Goal: Task Accomplishment & Management: Use online tool/utility

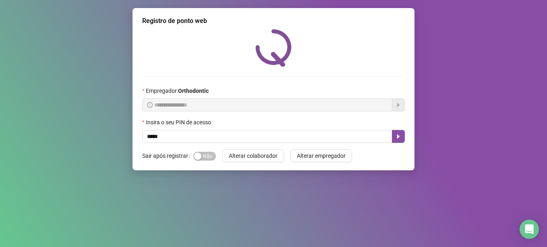
type input "*****"
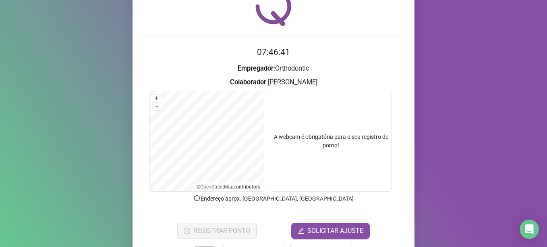
scroll to position [68, 0]
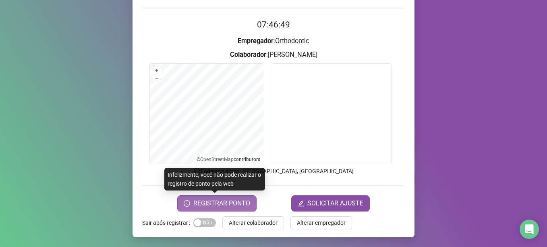
click at [206, 204] on span "REGISTRAR PONTO" at bounding box center [221, 203] width 57 height 10
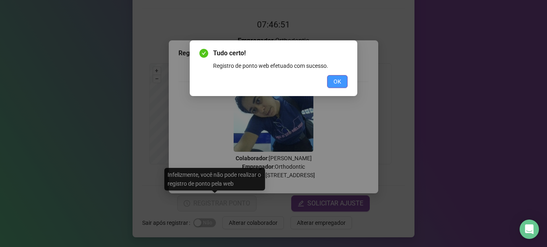
click at [330, 83] on button "OK" at bounding box center [337, 81] width 21 height 13
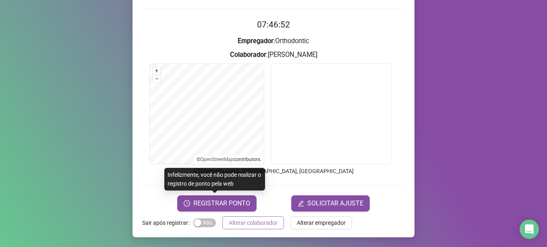
click at [256, 226] on span "Alterar colaborador" at bounding box center [253, 222] width 49 height 9
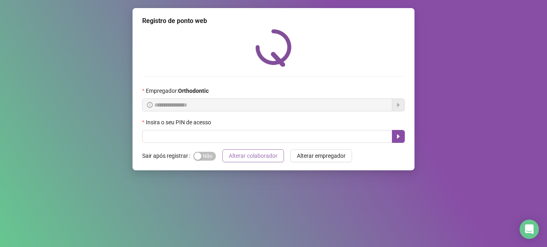
scroll to position [0, 0]
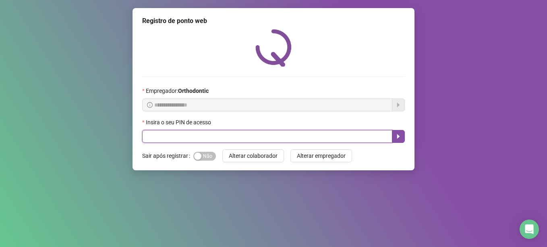
click at [174, 130] on input "text" at bounding box center [267, 136] width 250 height 13
type input "*****"
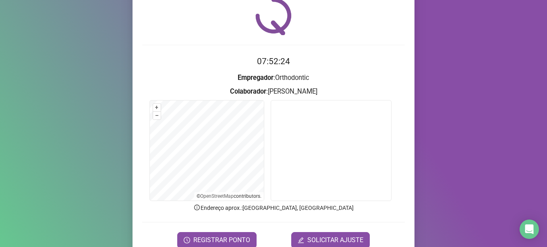
scroll to position [40, 0]
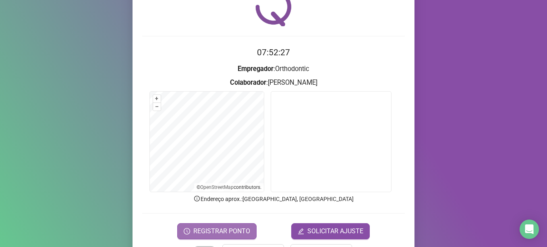
click at [207, 225] on button "REGISTRAR PONTO" at bounding box center [216, 231] width 79 height 16
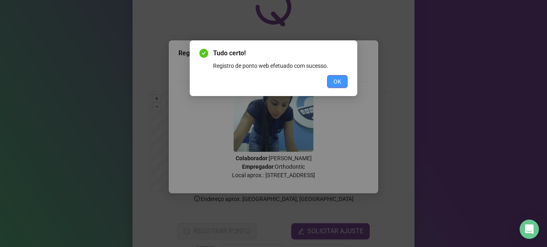
click at [344, 84] on button "OK" at bounding box center [337, 81] width 21 height 13
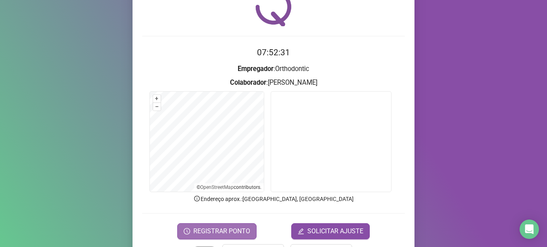
click at [204, 232] on span "REGISTRAR PONTO" at bounding box center [221, 231] width 57 height 10
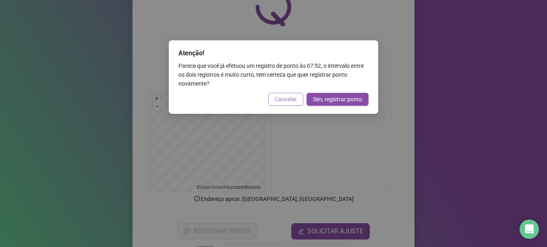
click at [286, 102] on span "Cancelar" at bounding box center [286, 99] width 22 height 9
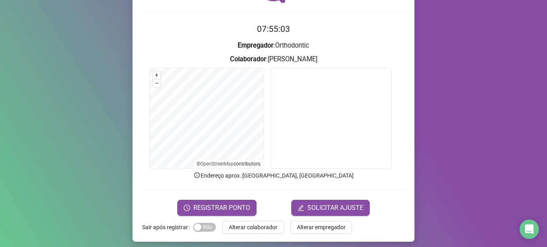
scroll to position [68, 0]
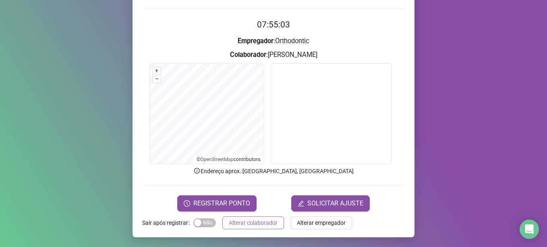
click at [261, 222] on span "Alterar colaborador" at bounding box center [253, 222] width 49 height 9
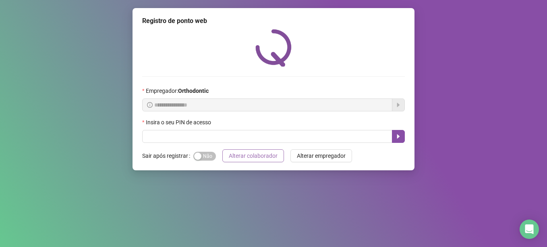
scroll to position [0, 0]
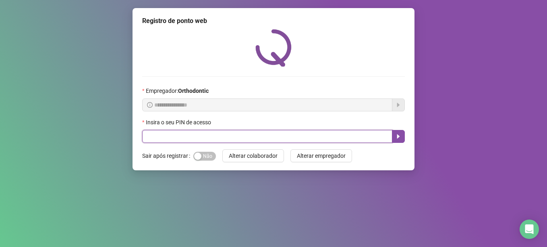
drag, startPoint x: 273, startPoint y: 139, endPoint x: 276, endPoint y: 131, distance: 8.5
click at [275, 131] on input "text" at bounding box center [267, 136] width 250 height 13
type input "*****"
click at [398, 135] on icon "caret-right" at bounding box center [398, 136] width 6 height 6
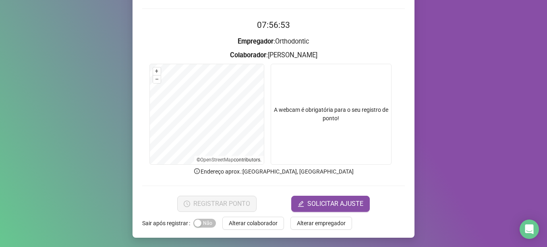
scroll to position [68, 0]
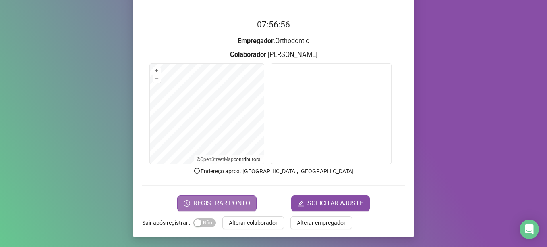
click at [220, 204] on span "REGISTRAR PONTO" at bounding box center [221, 203] width 57 height 10
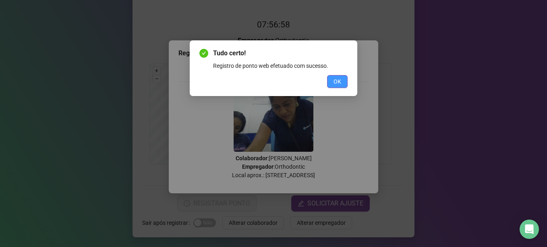
click at [336, 79] on span "OK" at bounding box center [338, 81] width 8 height 9
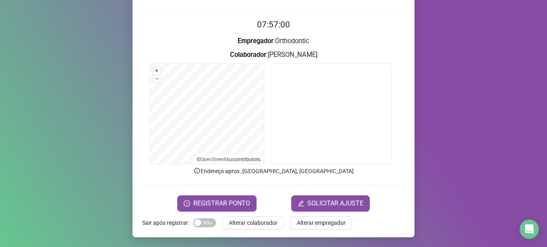
click at [273, 224] on span "Alterar colaborador" at bounding box center [253, 222] width 49 height 9
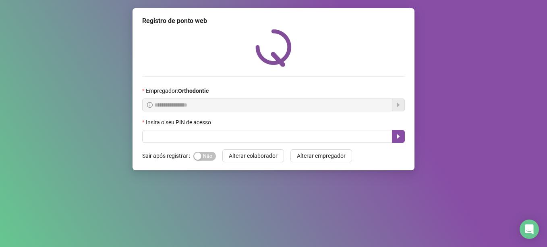
scroll to position [0, 0]
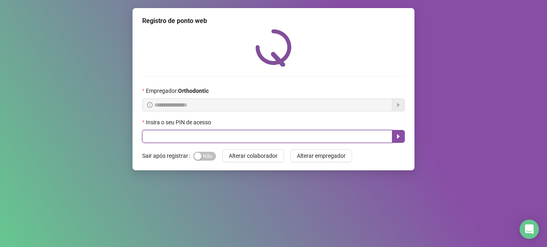
click at [232, 140] on input "text" at bounding box center [267, 136] width 250 height 13
type input "*****"
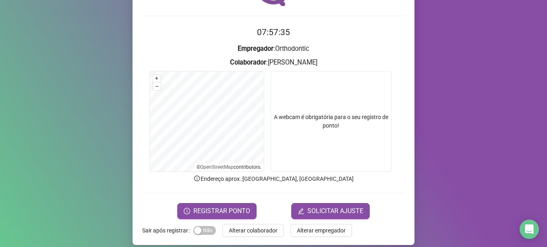
scroll to position [68, 0]
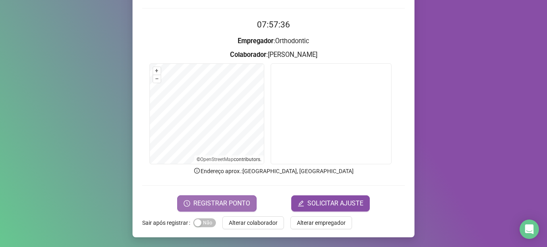
click at [213, 203] on span "REGISTRAR PONTO" at bounding box center [221, 203] width 57 height 10
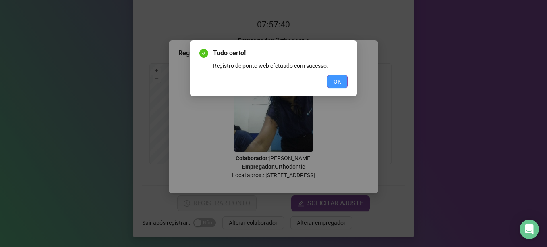
click at [340, 80] on span "OK" at bounding box center [338, 81] width 8 height 9
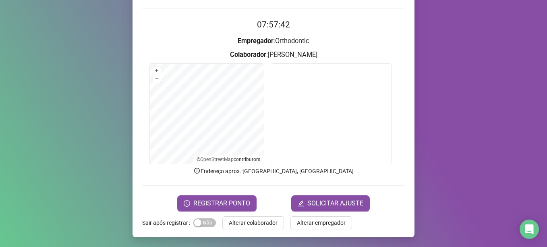
click at [240, 200] on span "REGISTRAR PONTO" at bounding box center [221, 203] width 57 height 10
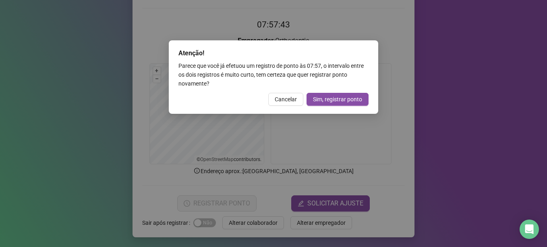
drag, startPoint x: 283, startPoint y: 97, endPoint x: 279, endPoint y: 146, distance: 48.9
click at [282, 97] on span "Cancelar" at bounding box center [286, 99] width 22 height 9
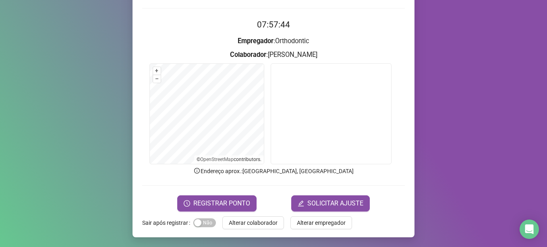
click at [263, 222] on span "Alterar colaborador" at bounding box center [253, 222] width 49 height 9
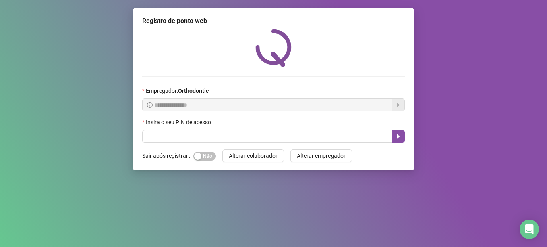
scroll to position [0, 0]
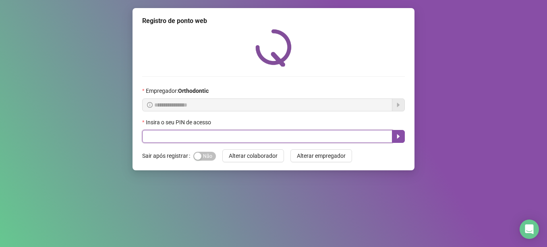
click at [217, 139] on input "text" at bounding box center [267, 136] width 250 height 13
type input "**"
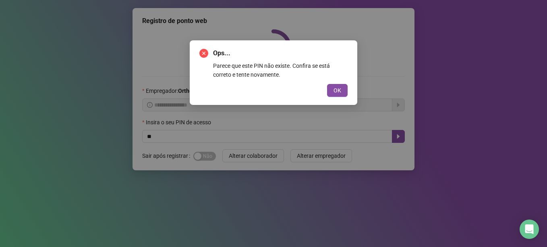
drag, startPoint x: 333, startPoint y: 87, endPoint x: 293, endPoint y: 109, distance: 46.5
click at [332, 87] on button "OK" at bounding box center [337, 90] width 21 height 13
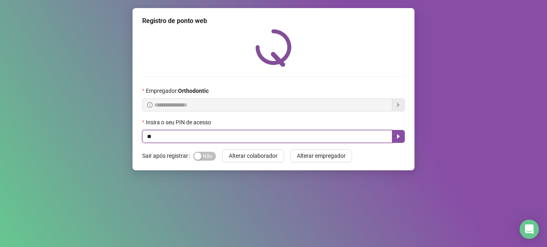
click at [221, 134] on input "**" at bounding box center [267, 136] width 250 height 13
type input "*****"
click at [393, 133] on button "button" at bounding box center [398, 136] width 13 height 13
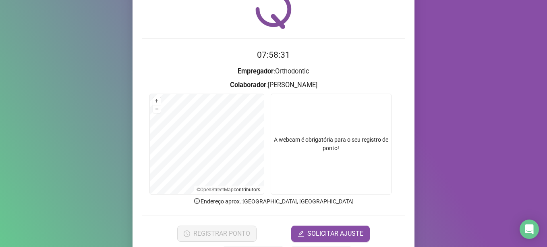
scroll to position [68, 0]
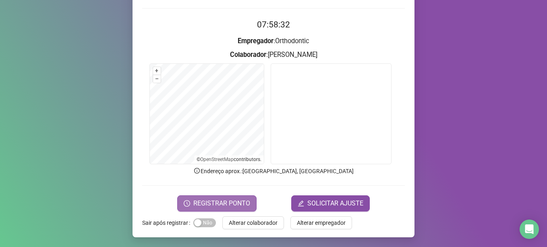
click at [233, 202] on span "REGISTRAR PONTO" at bounding box center [221, 203] width 57 height 10
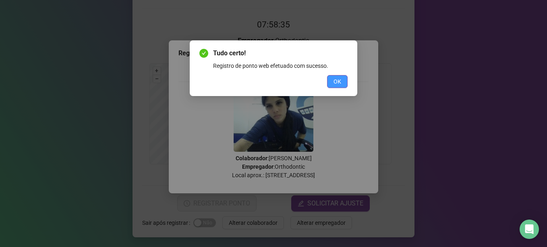
click at [331, 82] on button "OK" at bounding box center [337, 81] width 21 height 13
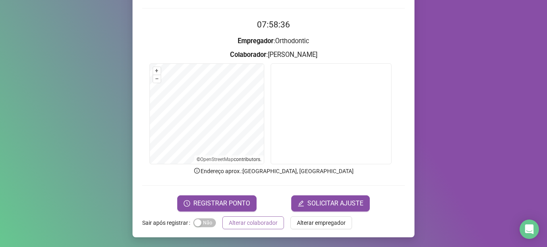
click at [261, 224] on span "Alterar colaborador" at bounding box center [253, 222] width 49 height 9
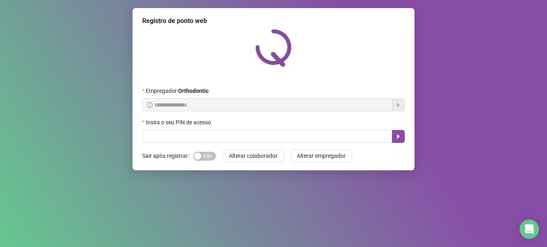
scroll to position [0, 0]
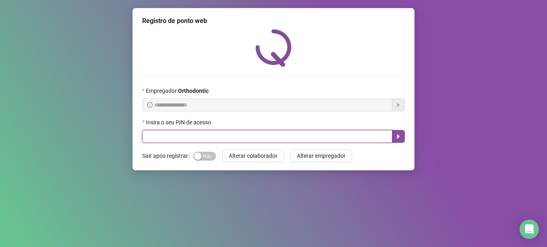
click at [340, 131] on input "text" at bounding box center [267, 136] width 250 height 13
type input "*****"
click at [399, 137] on icon "caret-right" at bounding box center [398, 136] width 3 height 4
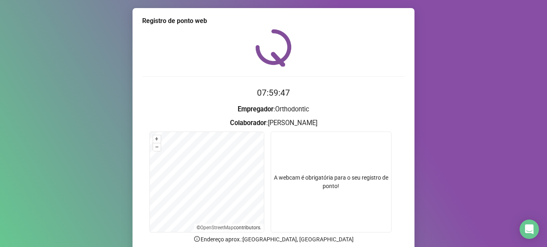
scroll to position [68, 0]
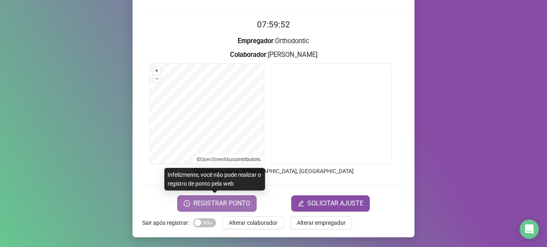
click at [211, 203] on span "REGISTRAR PONTO" at bounding box center [221, 203] width 57 height 10
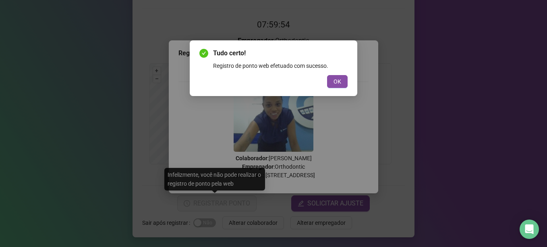
click at [348, 85] on div "Tudo certo! Registro de ponto web efetuado com sucesso. OK" at bounding box center [274, 68] width 168 height 56
click at [339, 83] on span "OK" at bounding box center [338, 81] width 8 height 9
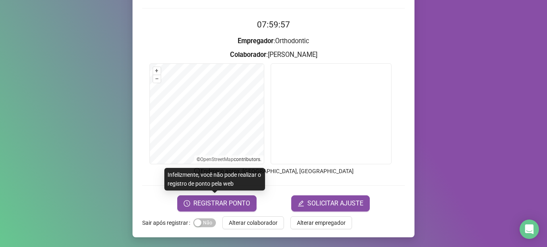
click at [248, 228] on button "Alterar colaborador" at bounding box center [253, 222] width 62 height 13
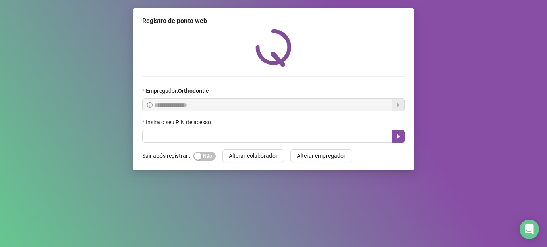
scroll to position [0, 0]
click at [248, 228] on div "**********" at bounding box center [273, 123] width 547 height 247
